Goal: Task Accomplishment & Management: Use online tool/utility

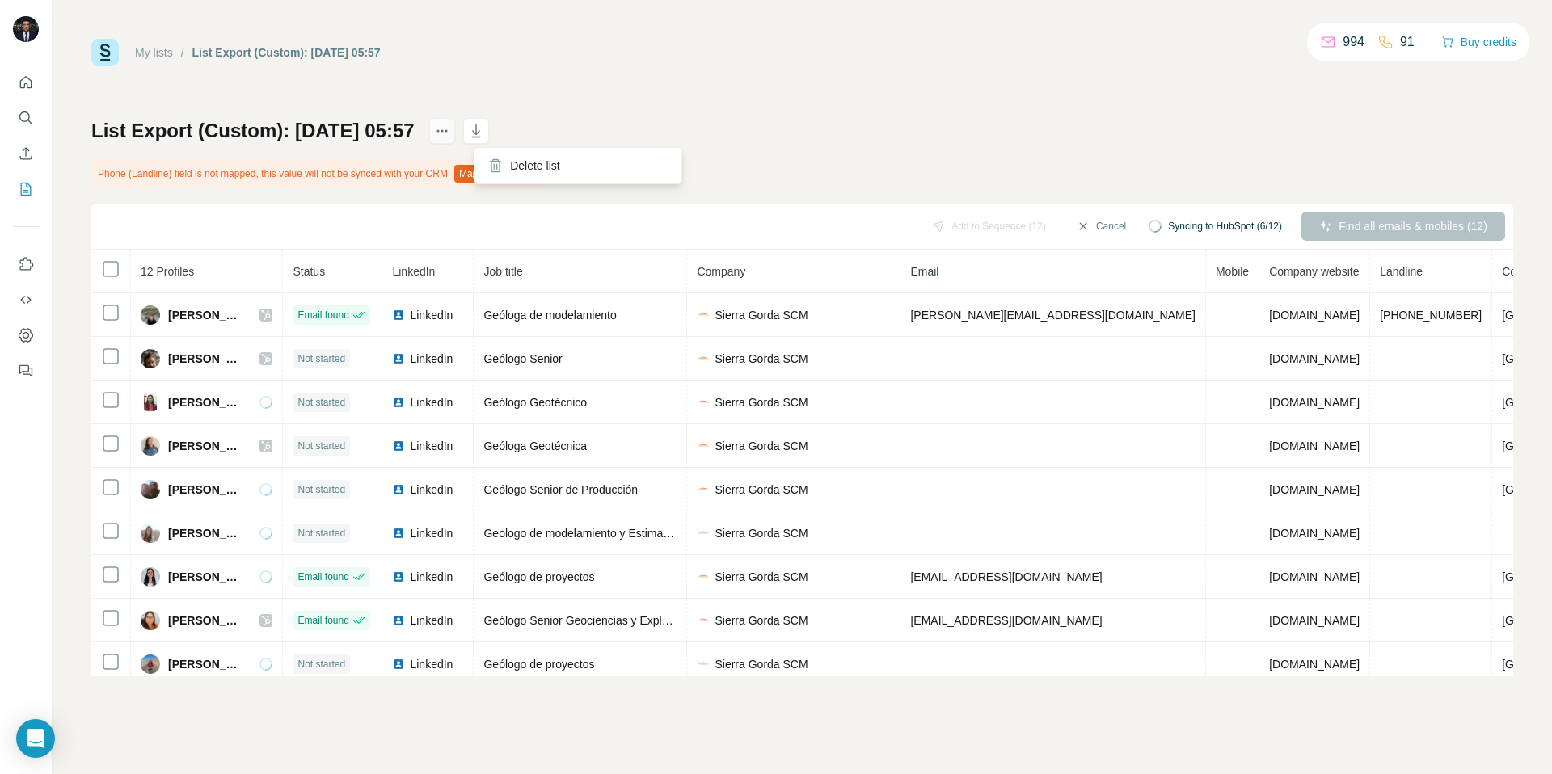
click at [450, 125] on icon "actions" at bounding box center [442, 131] width 16 height 16
click at [227, 128] on h1 "List Export (Custom): [DATE] 05:57" at bounding box center [252, 131] width 323 height 26
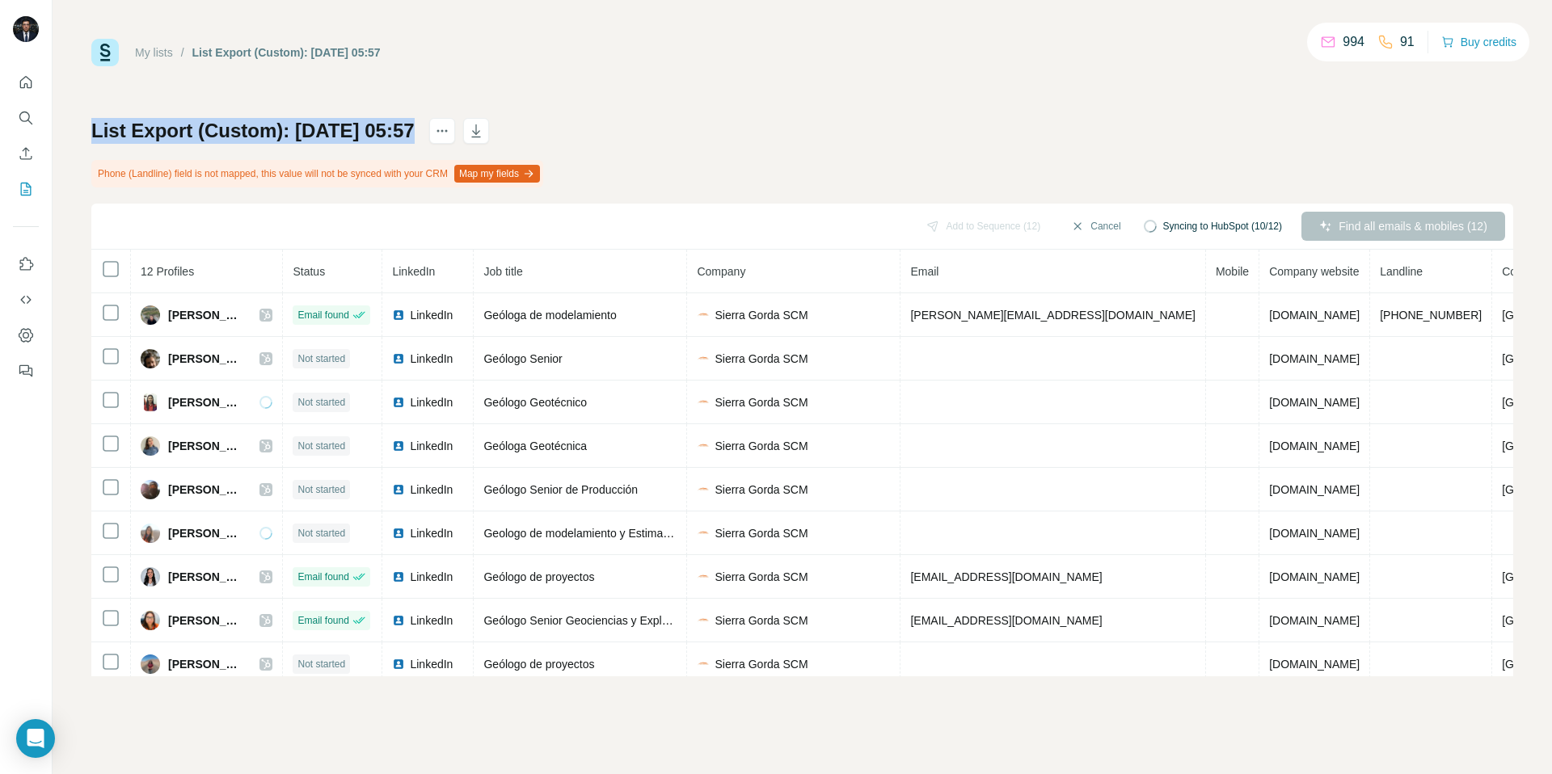
click at [227, 128] on h1 "List Export (Custom): [DATE] 05:57" at bounding box center [252, 131] width 323 height 26
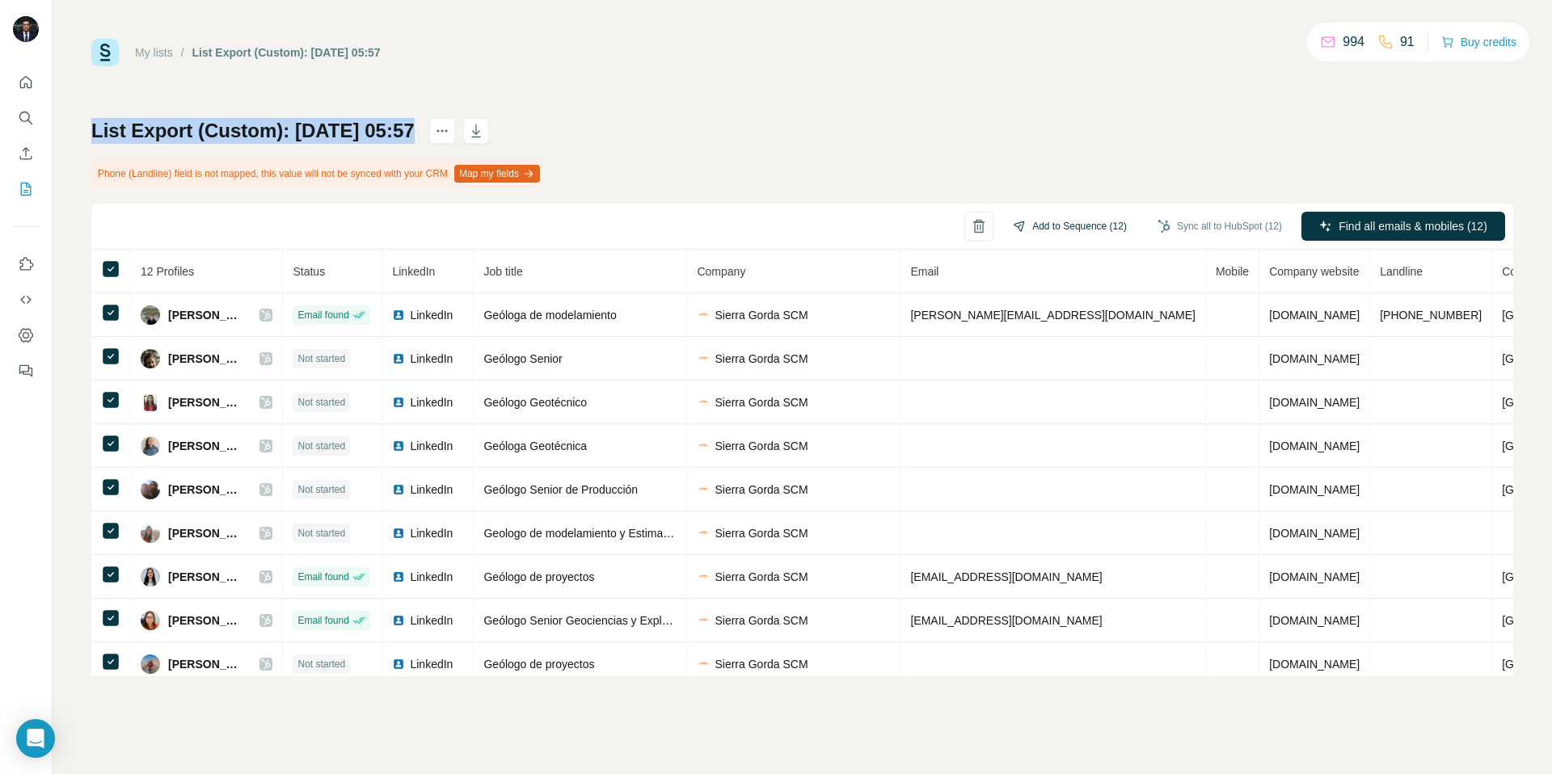
click at [1104, 228] on button "Add to Sequence (12)" at bounding box center [1069, 226] width 137 height 24
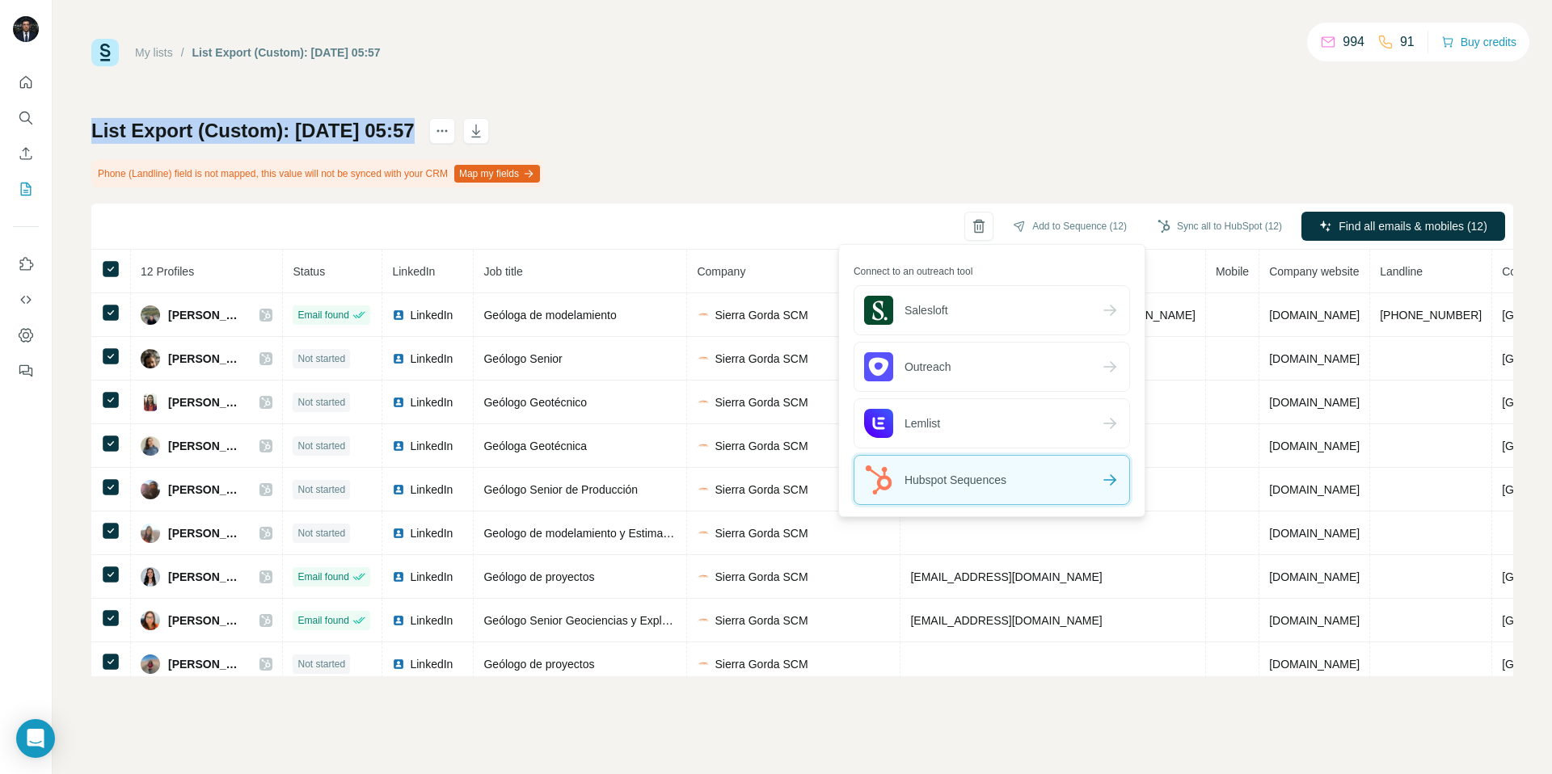
click at [1114, 482] on icon at bounding box center [1109, 479] width 19 height 19
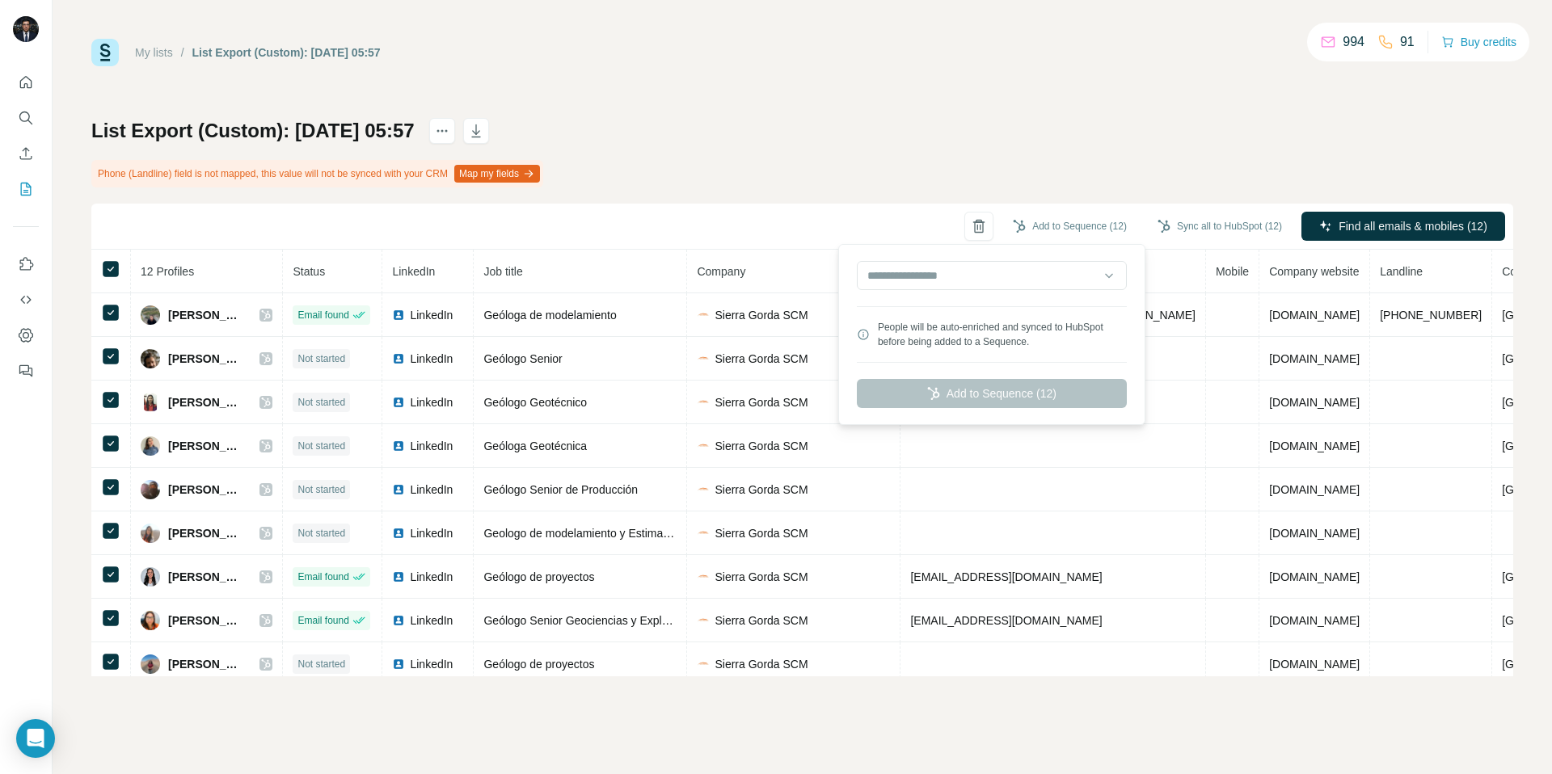
click at [967, 249] on div "People will be auto-enriched and synced to HubSpot before being added to a Sequ…" at bounding box center [991, 334] width 299 height 173
click at [975, 271] on input "text" at bounding box center [992, 275] width 270 height 29
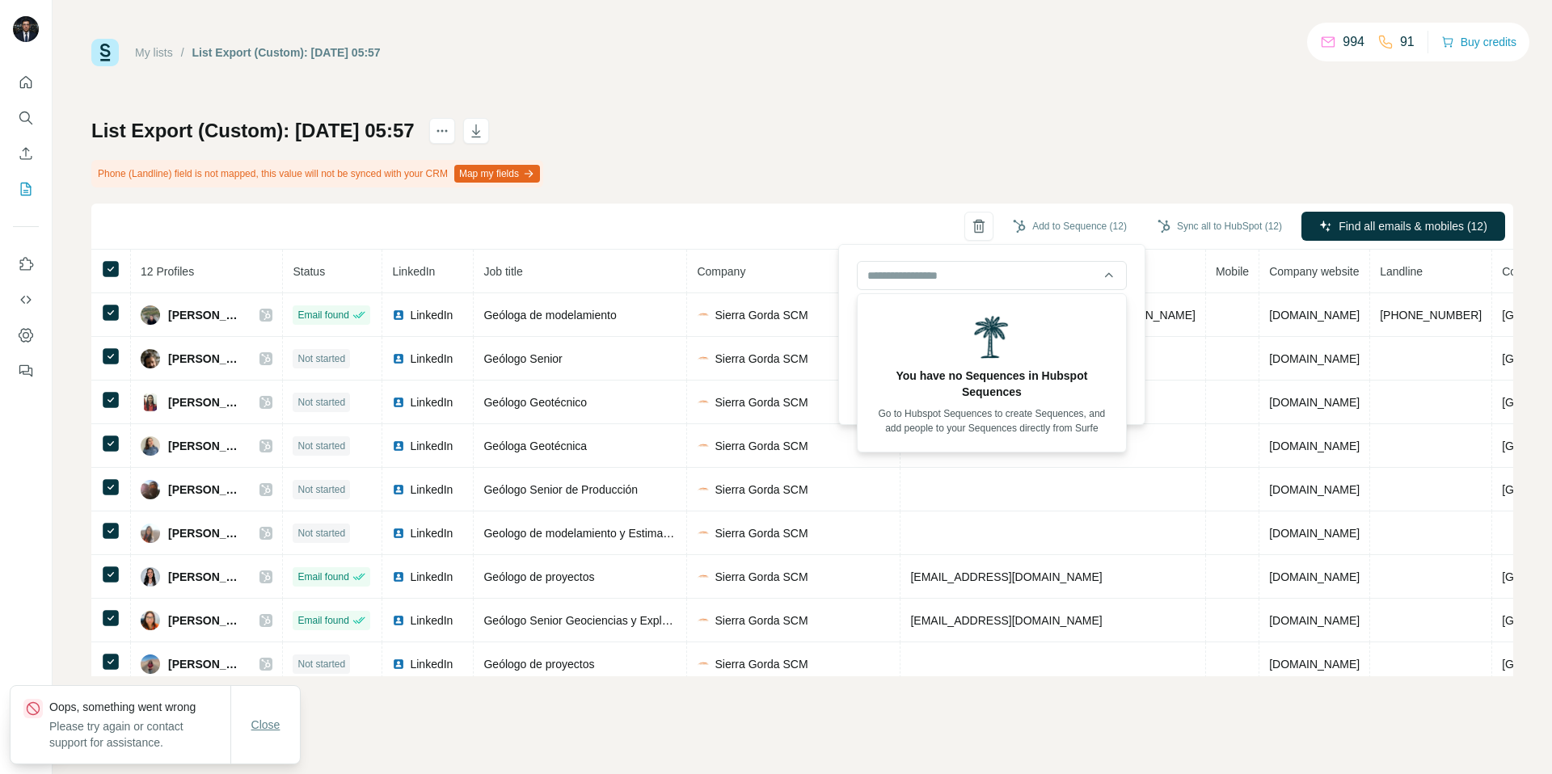
click at [273, 723] on span "Close" at bounding box center [265, 725] width 29 height 16
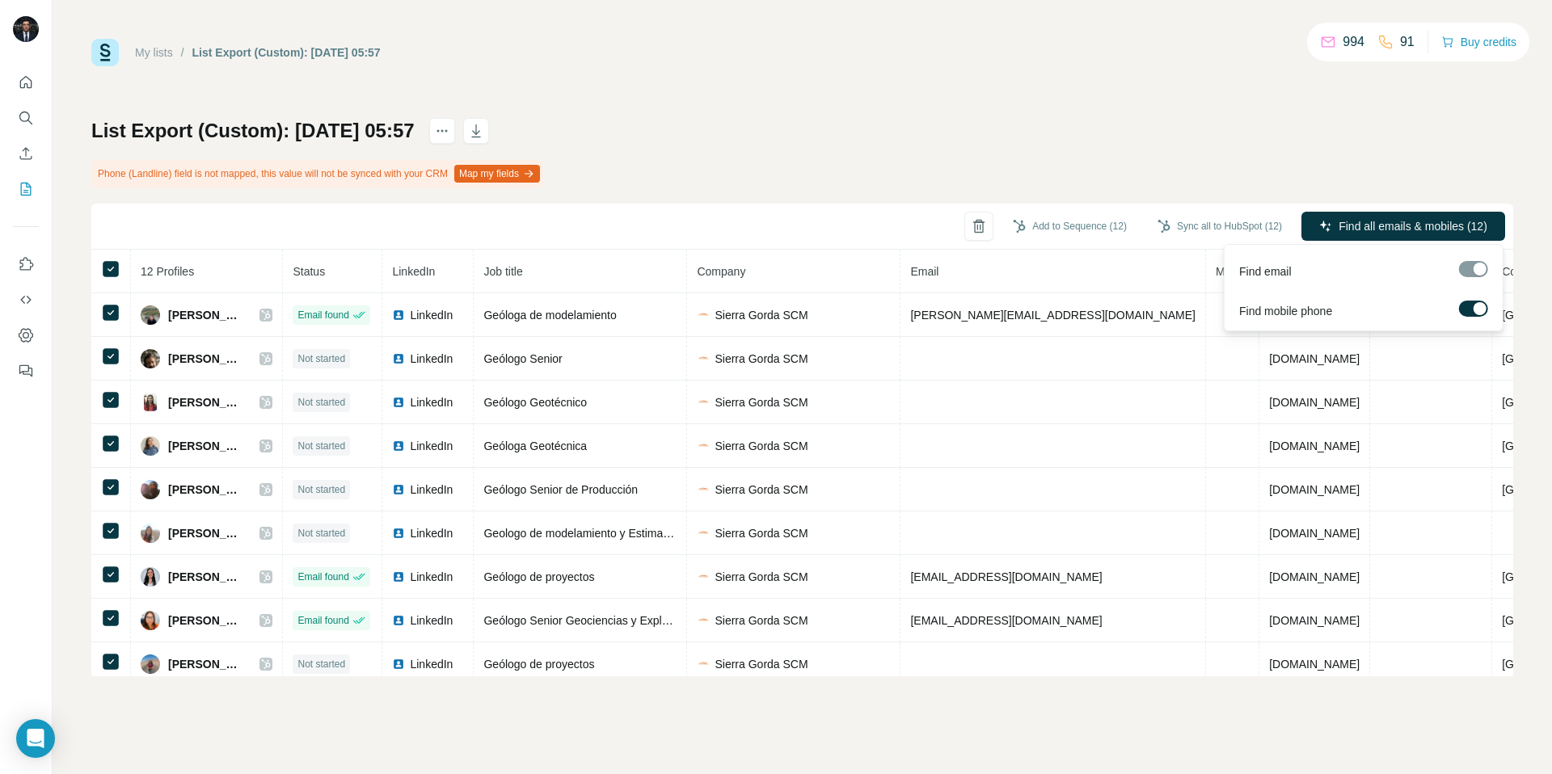
click at [1469, 309] on label at bounding box center [1473, 309] width 29 height 16
click at [1409, 219] on span "Find all emails (12)" at bounding box center [1439, 226] width 95 height 16
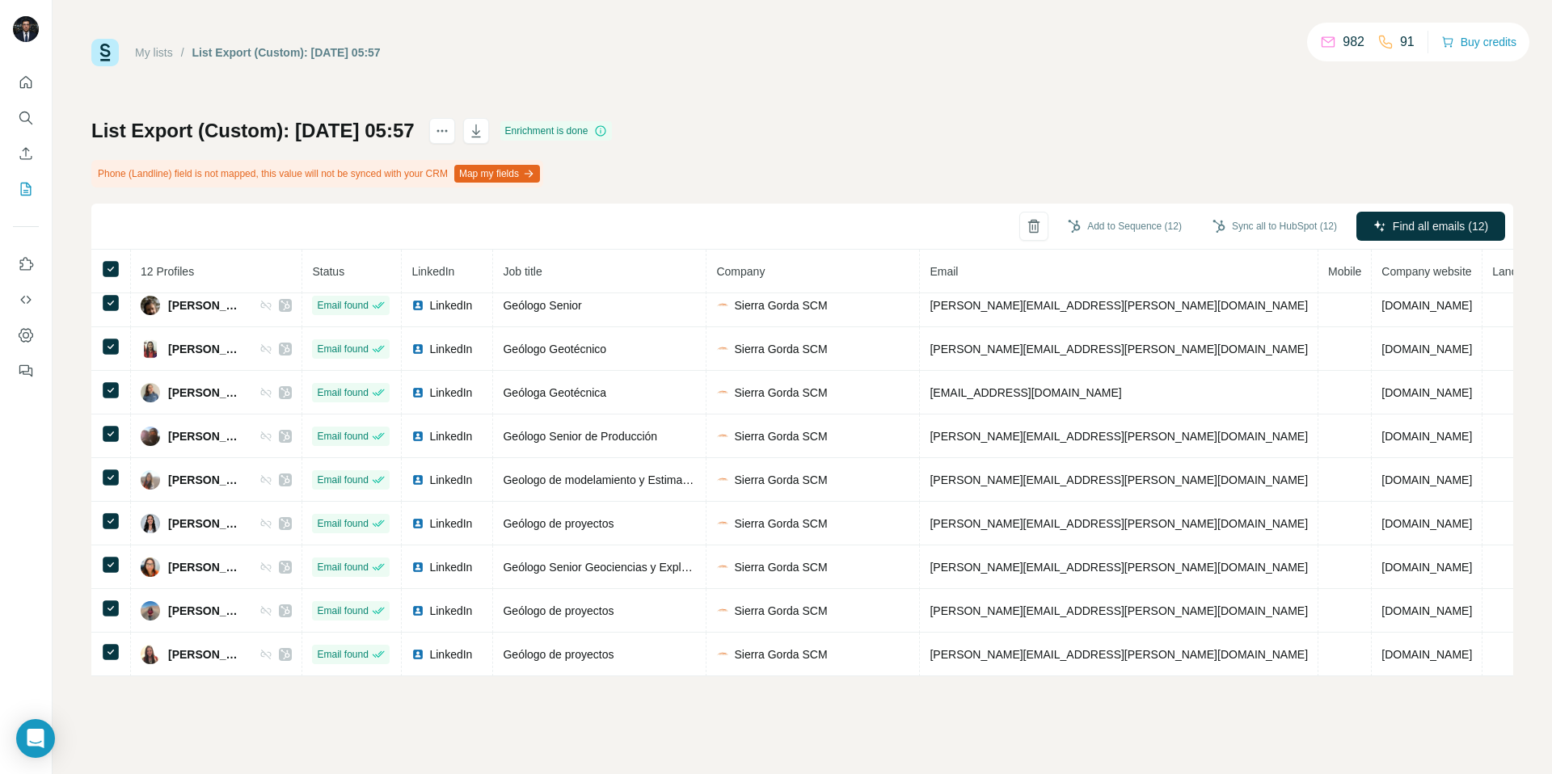
scroll to position [57, 0]
